Goal: Task Accomplishment & Management: Check status

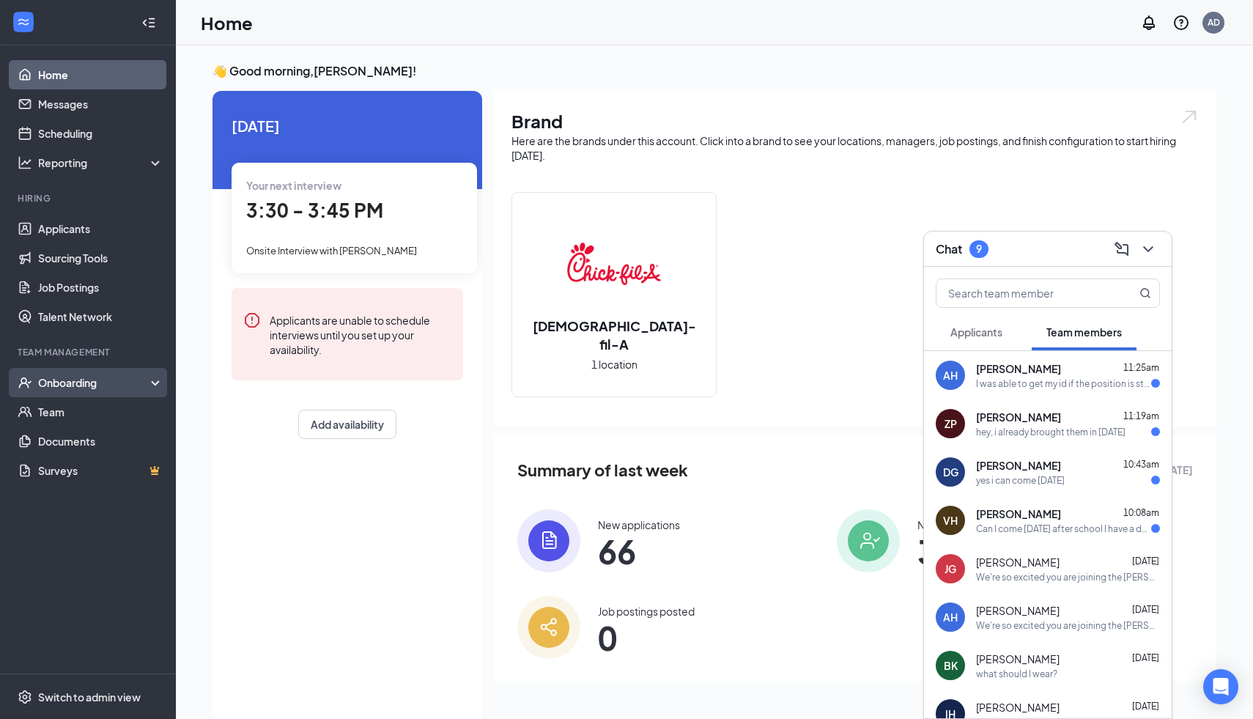
click at [71, 382] on div "Onboarding" at bounding box center [94, 382] width 113 height 15
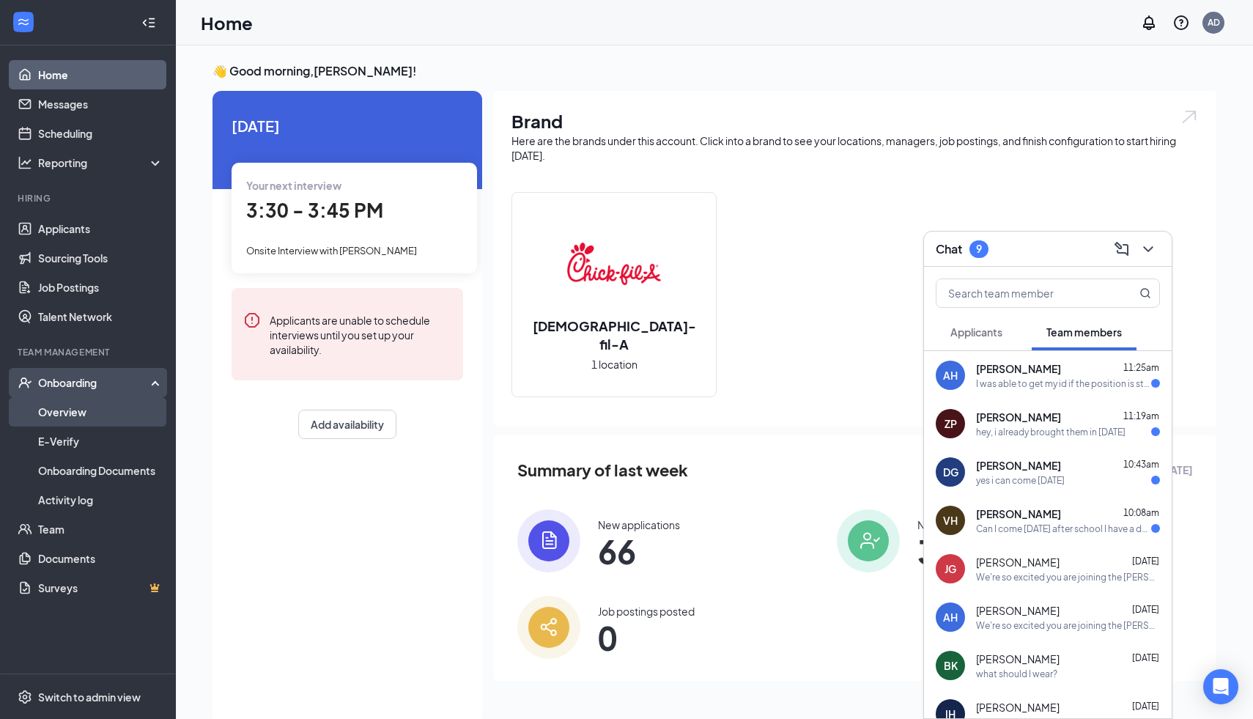
click at [67, 421] on link "Overview" at bounding box center [100, 411] width 125 height 29
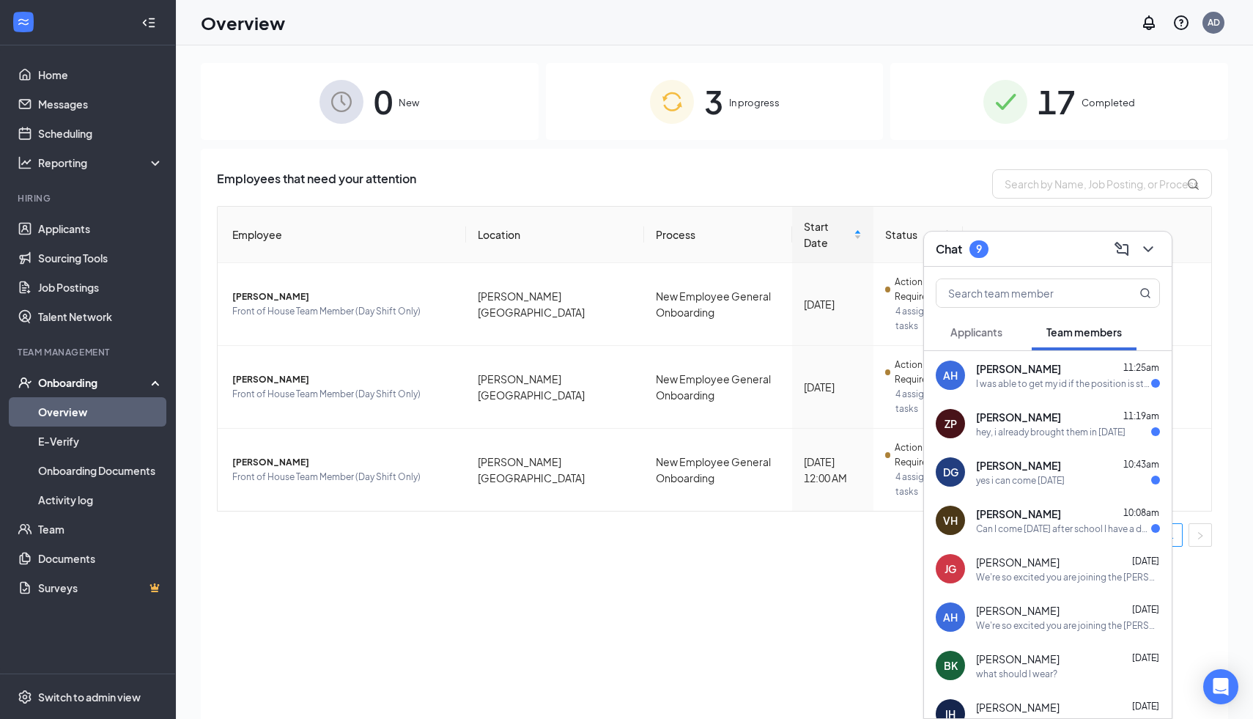
click at [692, 115] on img at bounding box center [672, 102] width 44 height 44
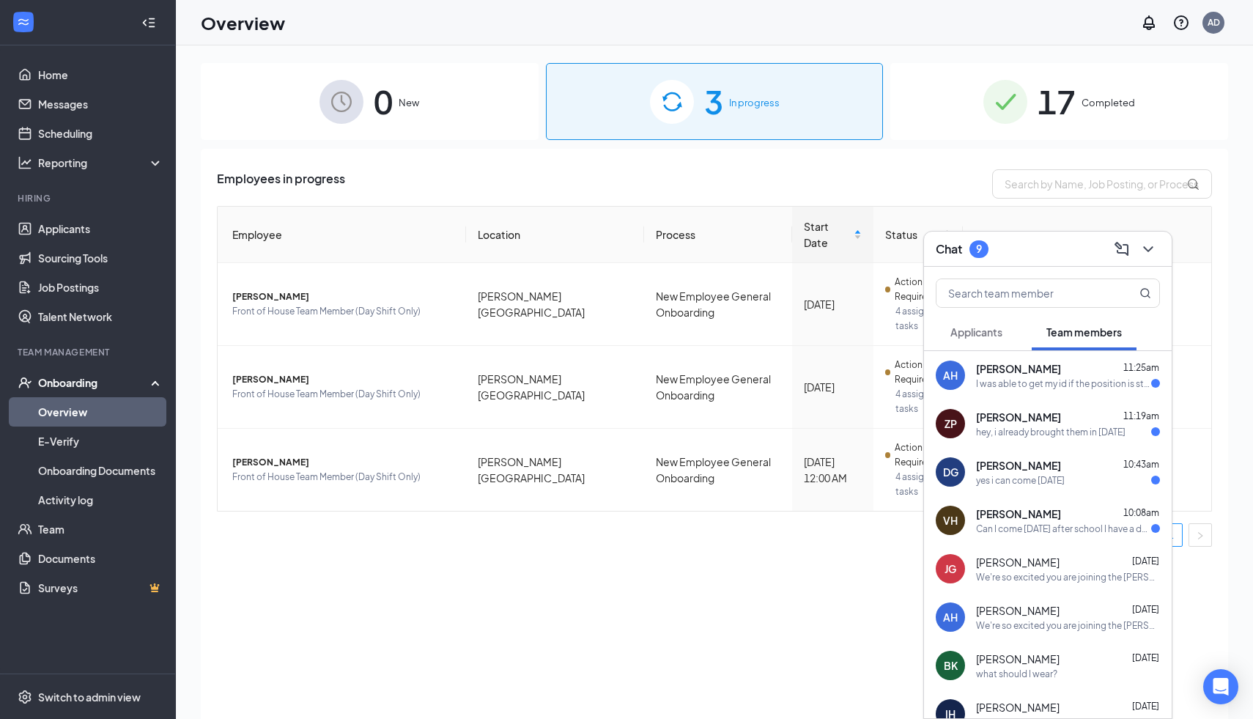
click at [959, 108] on div "17 Completed" at bounding box center [1059, 101] width 338 height 77
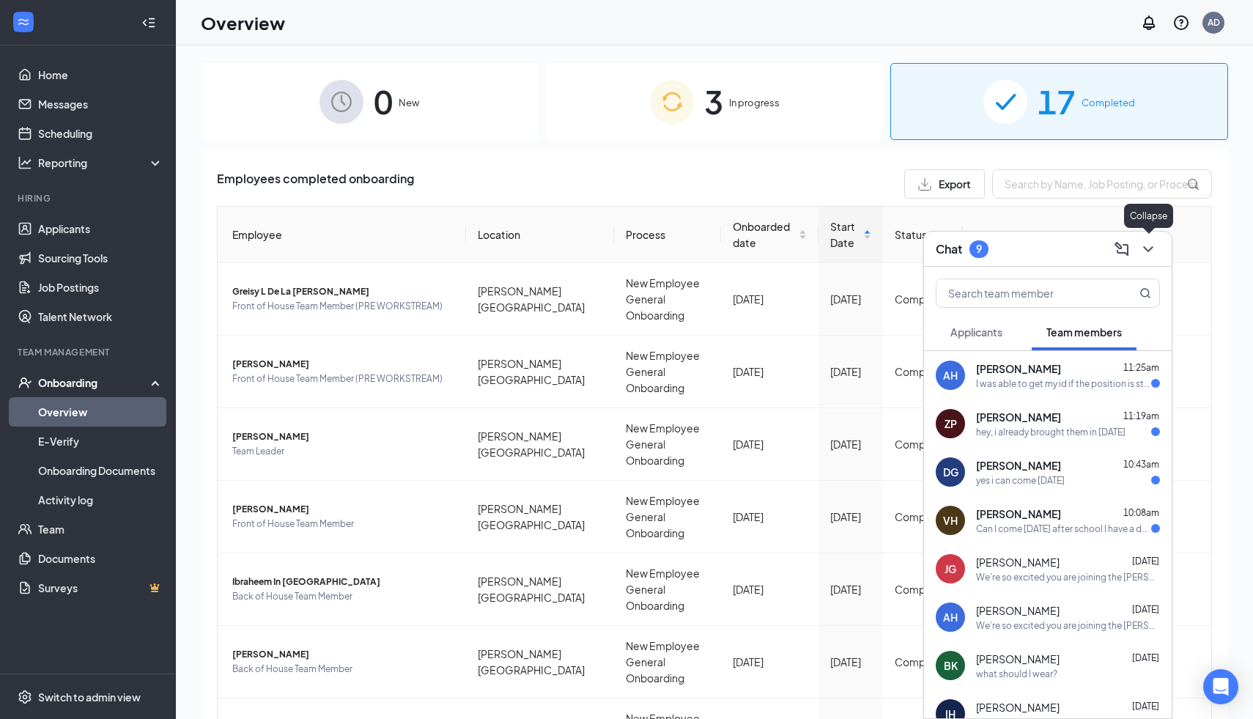
click at [1053, 248] on icon "ChevronDown" at bounding box center [1148, 249] width 10 height 6
